Goal: Information Seeking & Learning: Understand process/instructions

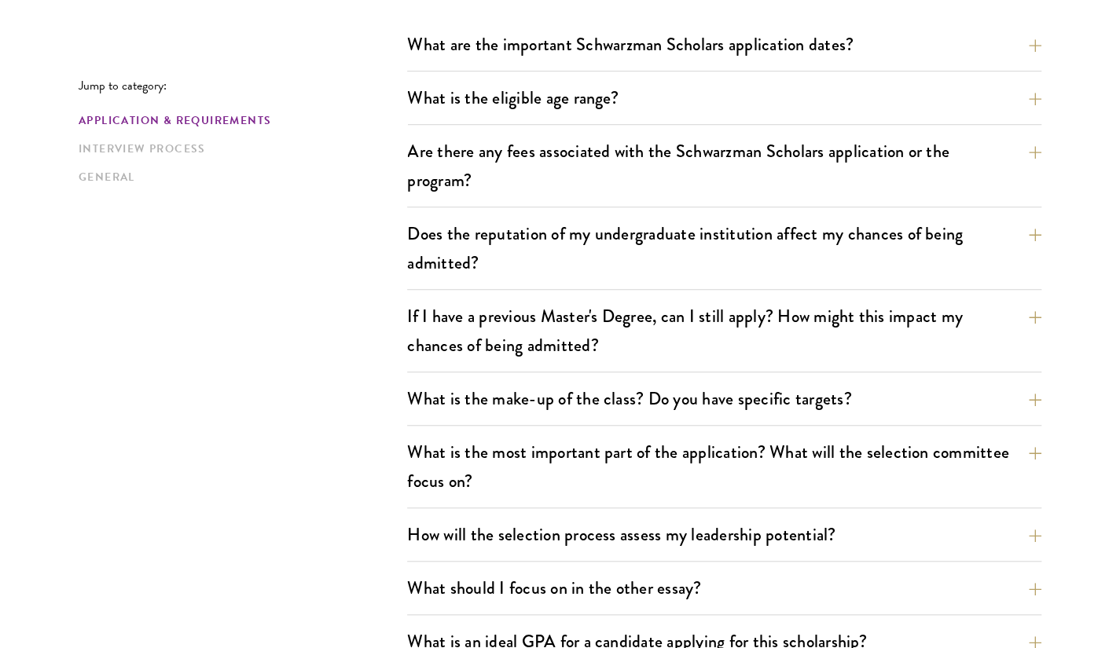
scroll to position [502, 0]
click at [174, 134] on div "Application & Requirements Interview Process General" at bounding box center [243, 148] width 329 height 73
click at [178, 145] on link "Interview Process" at bounding box center [238, 149] width 319 height 17
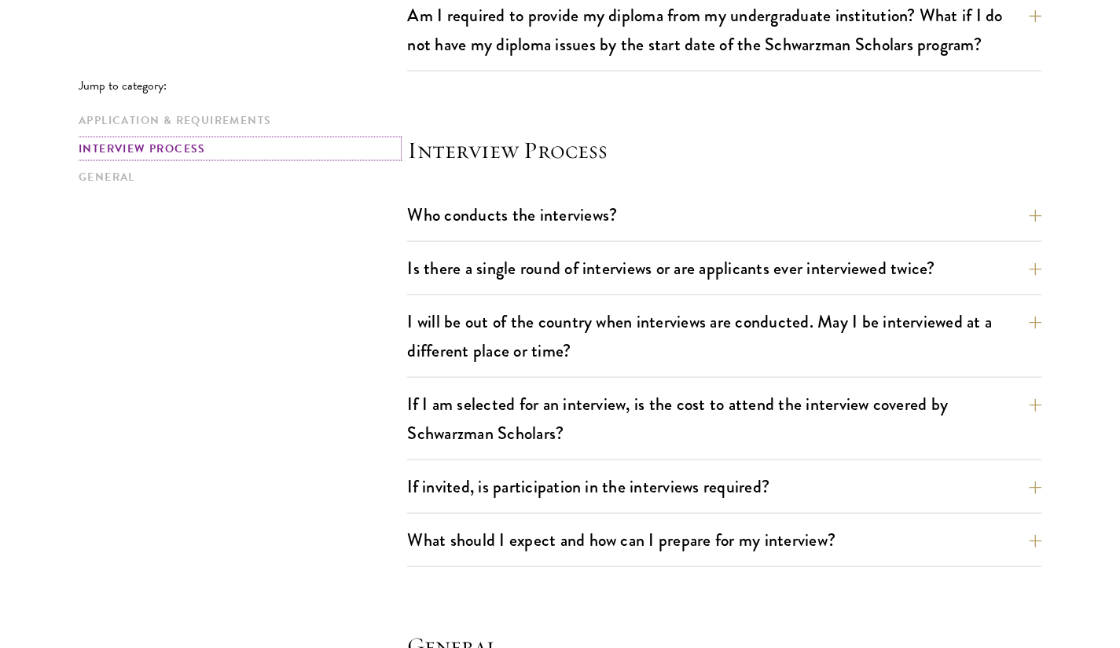
scroll to position [1747, 0]
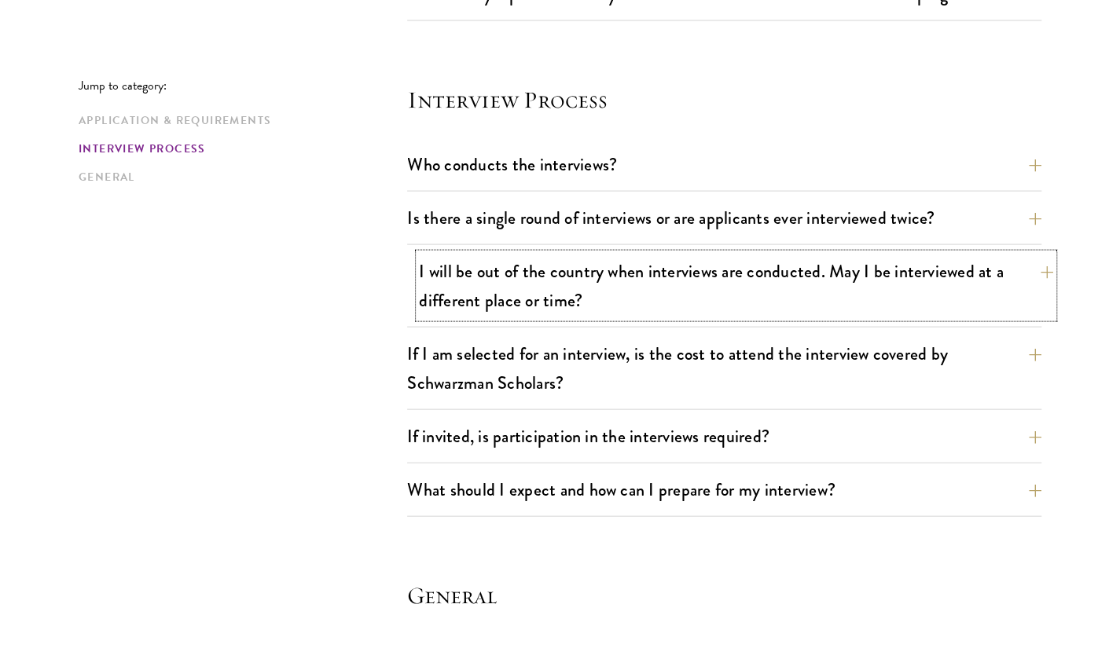
drag, startPoint x: 1011, startPoint y: 278, endPoint x: 1044, endPoint y: 265, distance: 35.6
click at [1044, 265] on button "I will be out of the country when interviews are conducted. May I be interviewe…" at bounding box center [736, 286] width 634 height 64
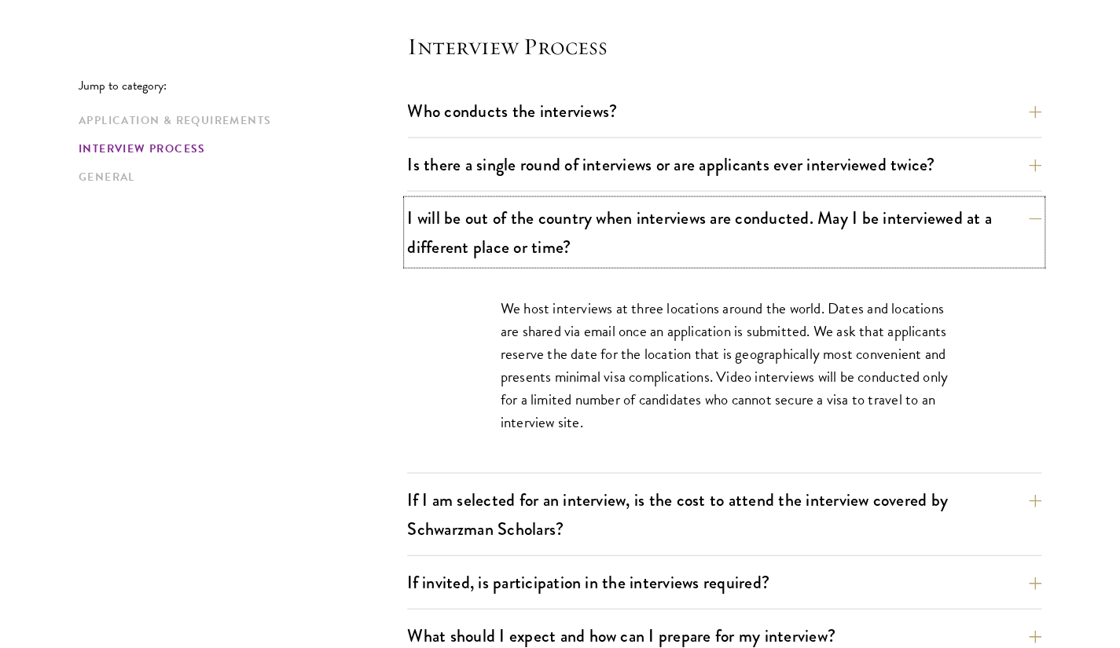
scroll to position [1802, 0]
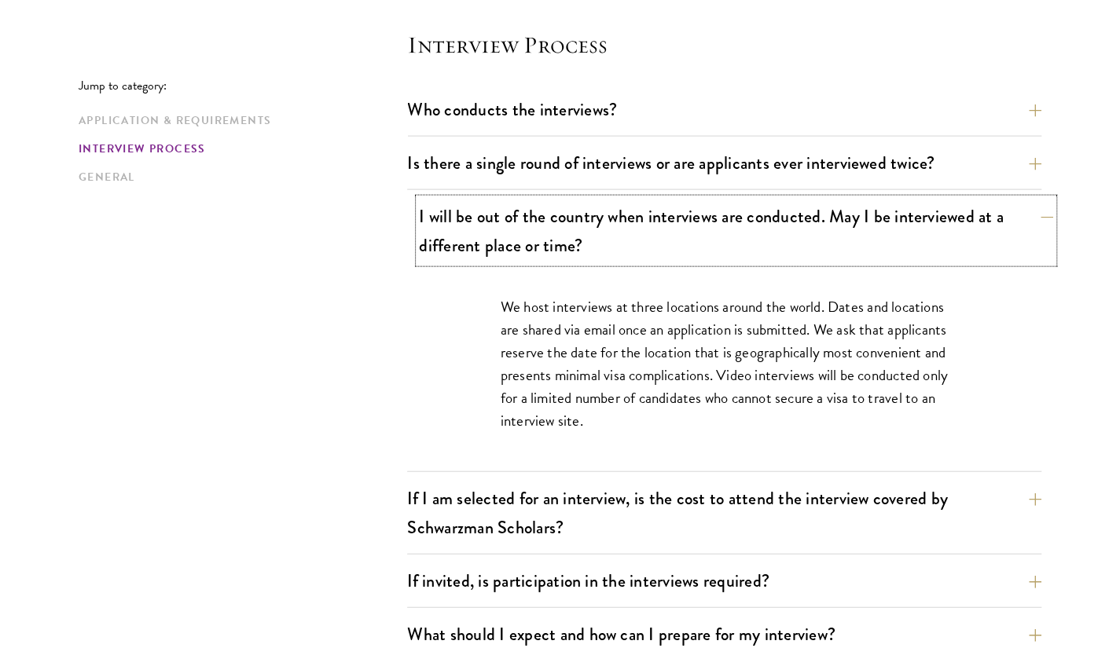
click at [1025, 199] on button "I will be out of the country when interviews are conducted. May I be interviewe…" at bounding box center [736, 231] width 634 height 64
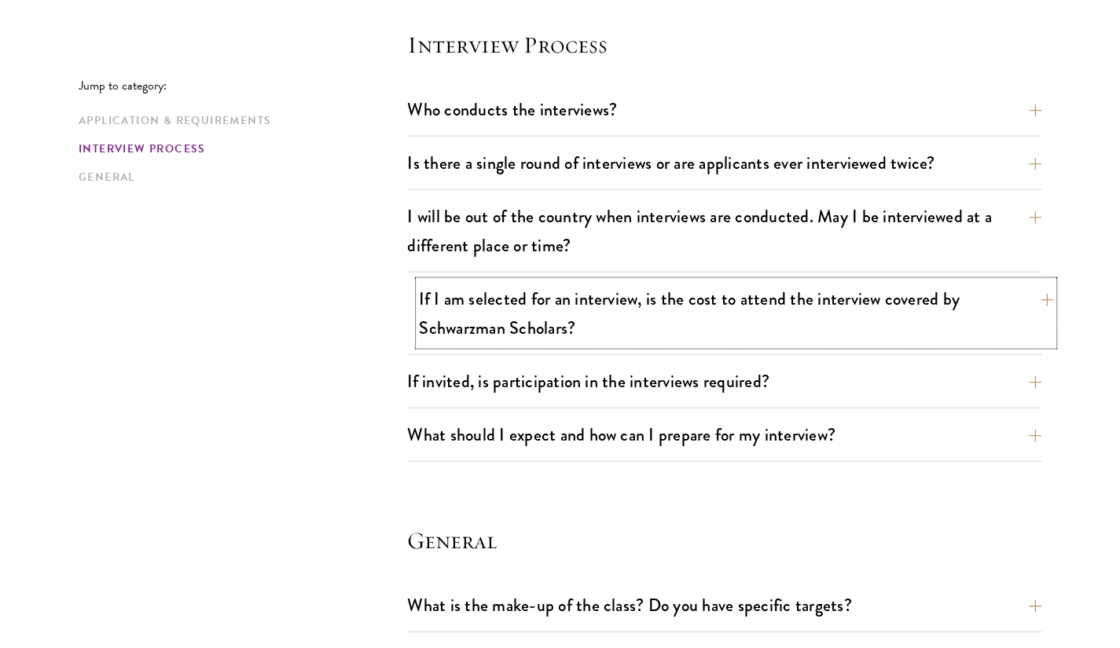
click at [1013, 287] on button "If I am selected for an interview, is the cost to attend the interview covered …" at bounding box center [736, 313] width 634 height 64
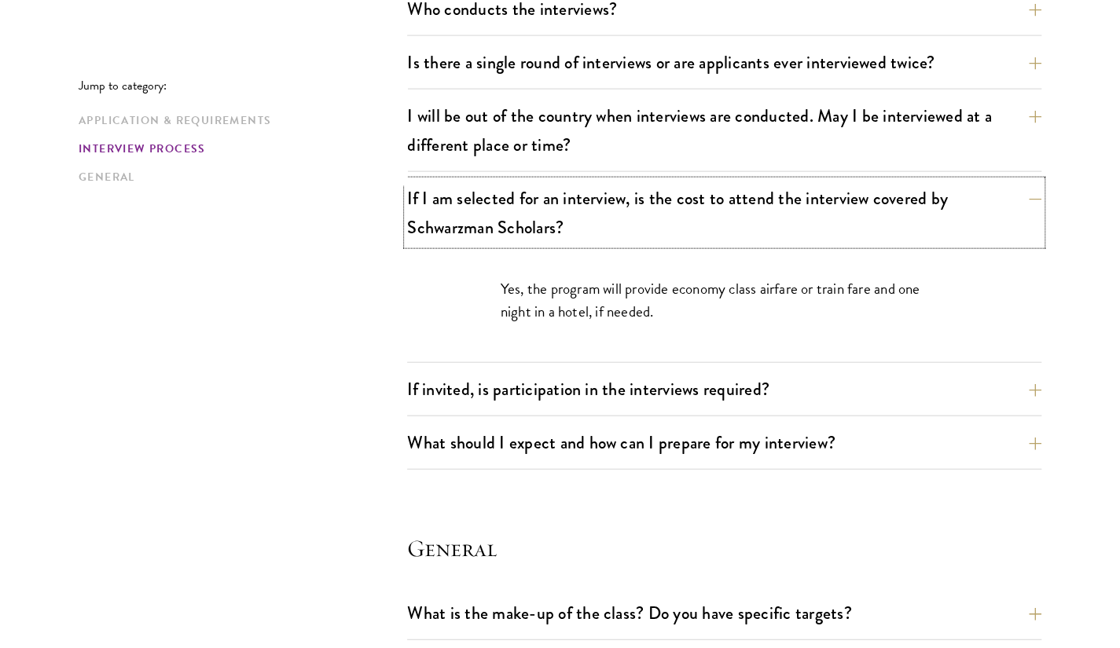
scroll to position [1924, 0]
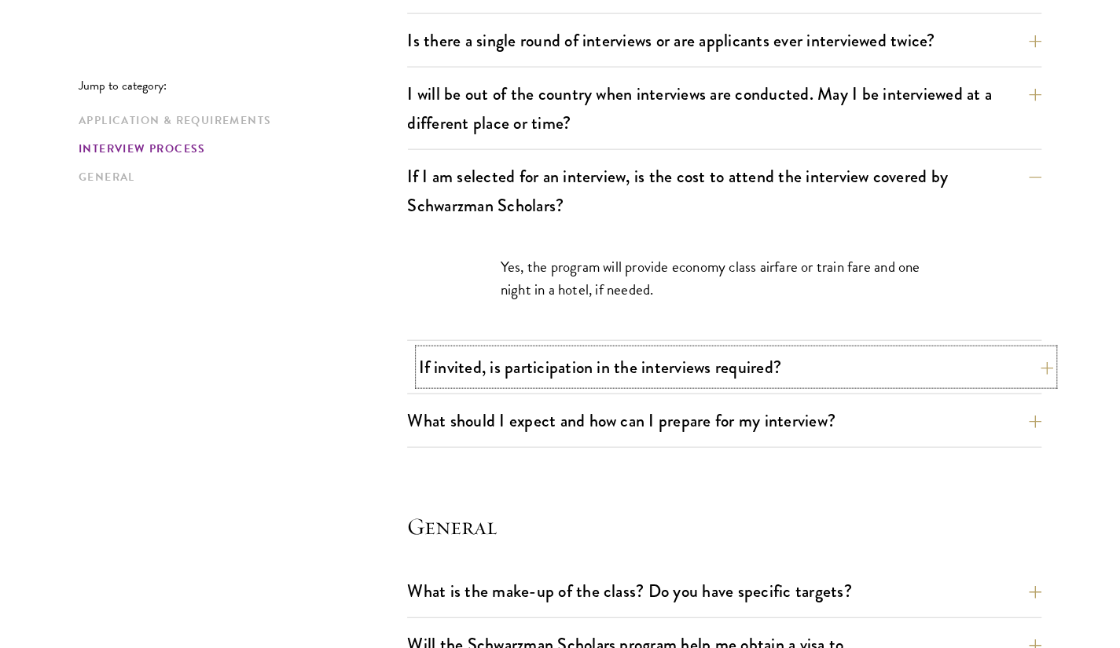
click at [984, 367] on button "If invited, is participation in the interviews required?" at bounding box center [736, 367] width 634 height 35
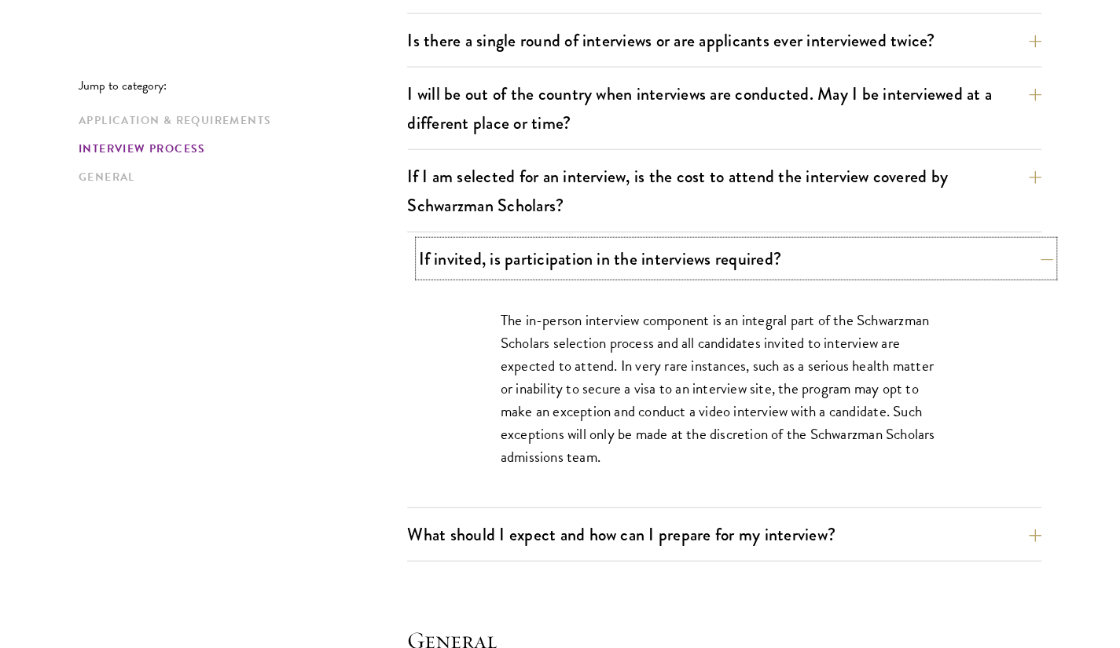
click at [924, 262] on button "If invited, is participation in the interviews required?" at bounding box center [736, 258] width 634 height 35
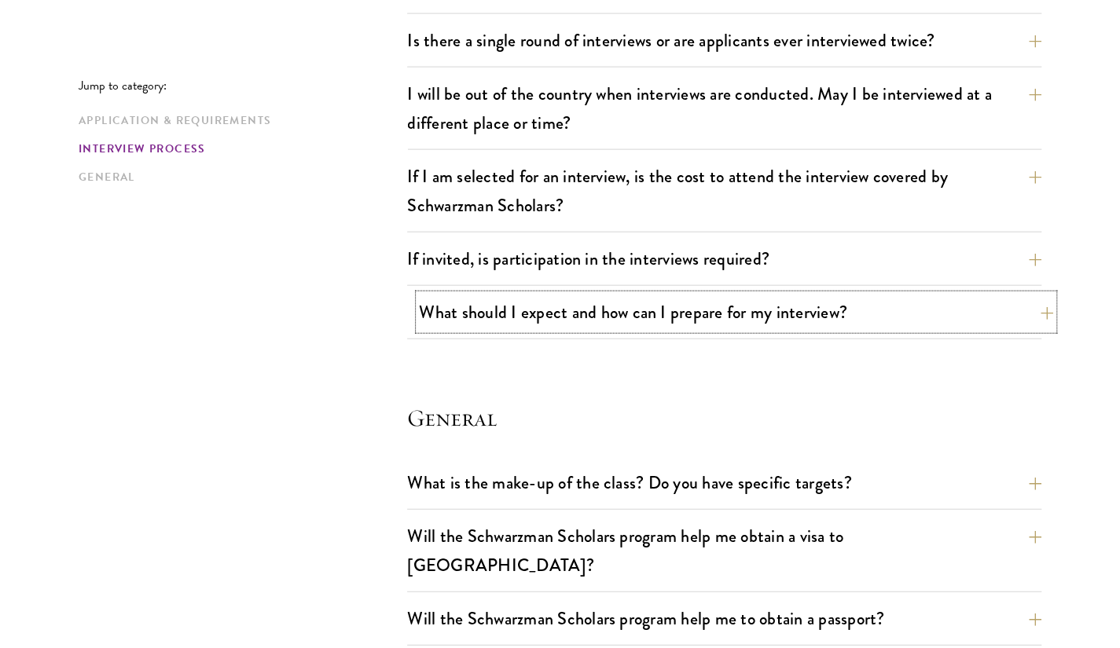
click at [918, 306] on button "What should I expect and how can I prepare for my interview?" at bounding box center [736, 312] width 634 height 35
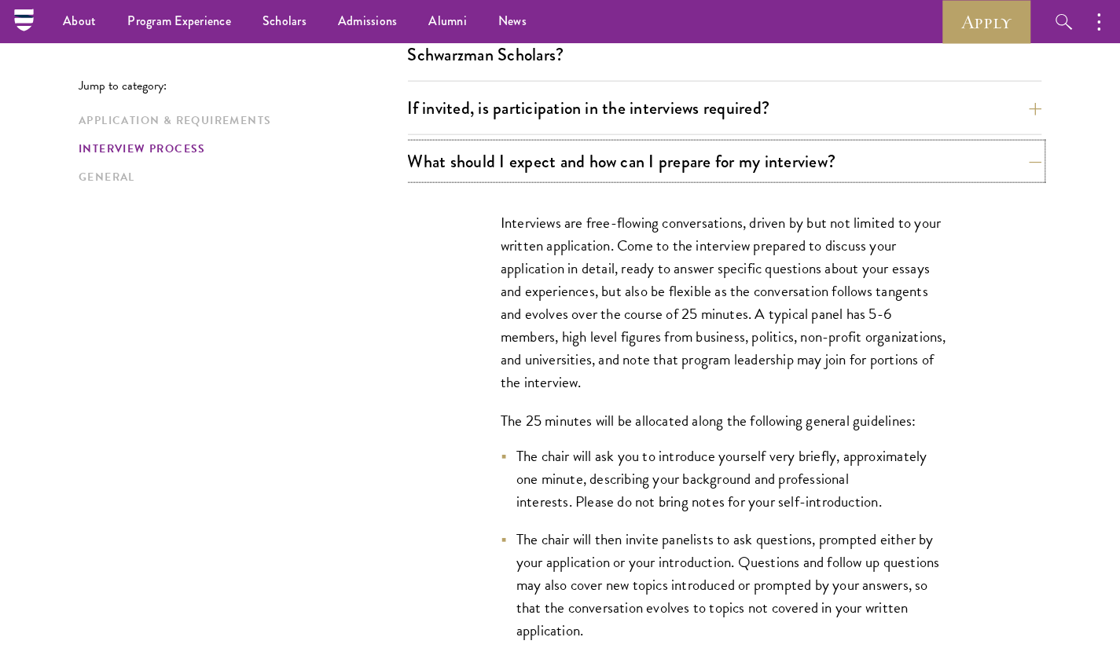
scroll to position [2018, 0]
